Goal: Information Seeking & Learning: Learn about a topic

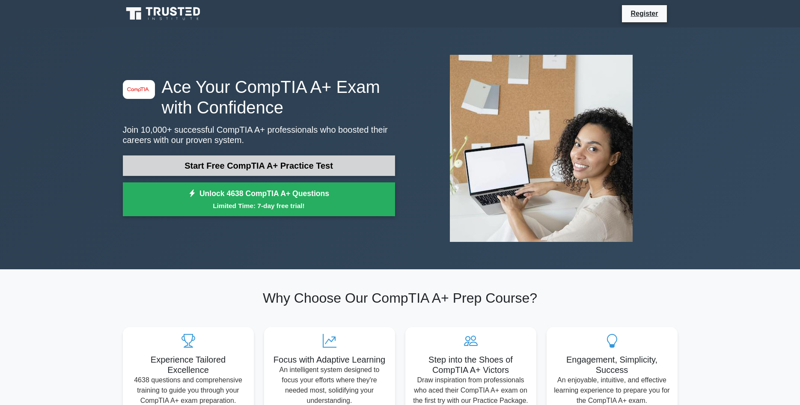
click at [258, 163] on link "Start Free CompTIA A+ Practice Test" at bounding box center [259, 165] width 272 height 21
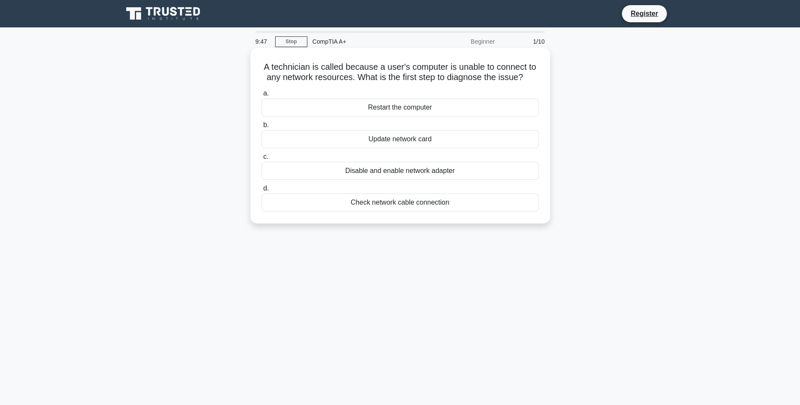
click at [432, 201] on div "Check network cable connection" at bounding box center [400, 203] width 277 height 18
click at [262, 191] on input "d. Check network cable connection" at bounding box center [262, 189] width 0 height 6
click at [427, 206] on div "An appropriate wattage PSU for the new GPU" at bounding box center [400, 203] width 277 height 18
click at [262, 191] on input "d. An appropriate wattage PSU for the new GPU" at bounding box center [262, 189] width 0 height 6
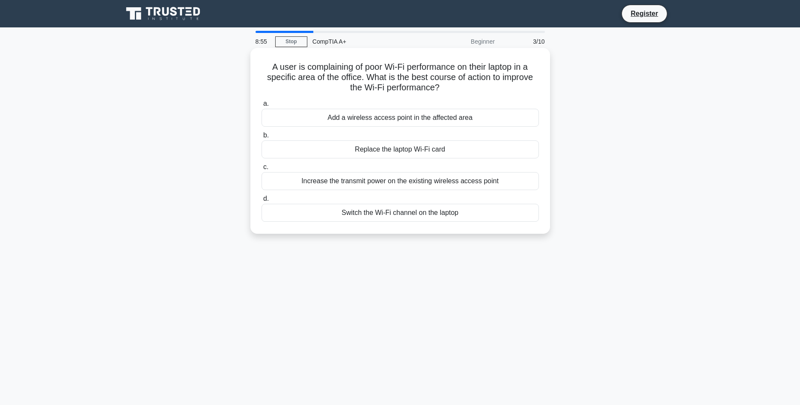
click at [418, 176] on div "Increase the transmit power on the existing wireless access point" at bounding box center [400, 181] width 277 height 18
click at [262, 170] on input "c. Increase the transmit power on the existing wireless access point" at bounding box center [262, 167] width 0 height 6
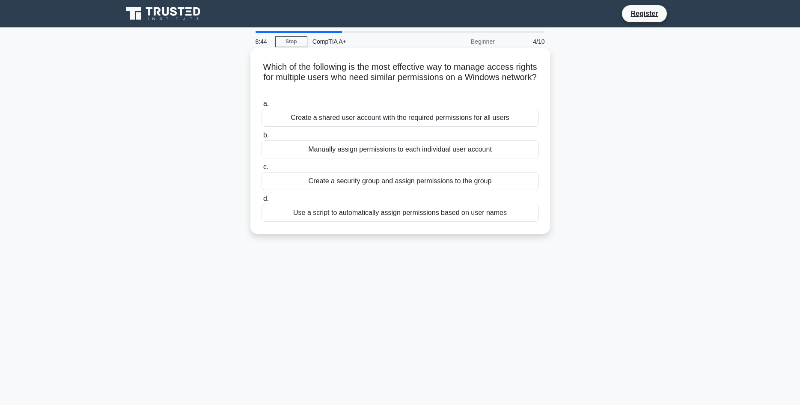
click at [378, 184] on div "Create a security group and assign permissions to the group" at bounding box center [400, 181] width 277 height 18
click at [262, 170] on input "c. Create a security group and assign permissions to the group" at bounding box center [262, 167] width 0 height 6
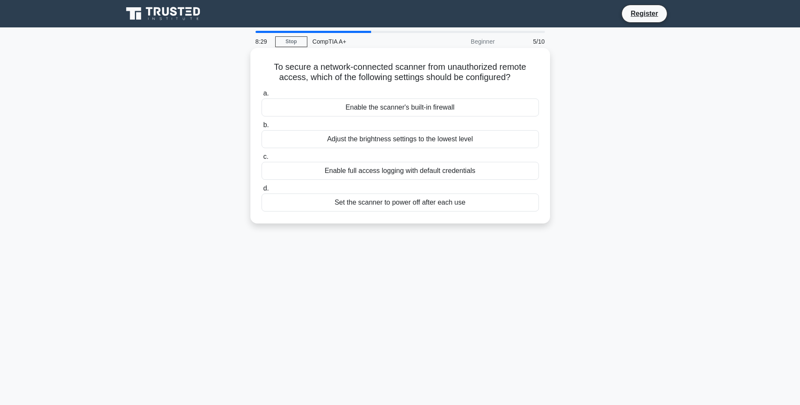
click at [386, 202] on div "Set the scanner to power off after each use" at bounding box center [400, 203] width 277 height 18
click at [262, 191] on input "d. Set the scanner to power off after each use" at bounding box center [262, 189] width 0 height 6
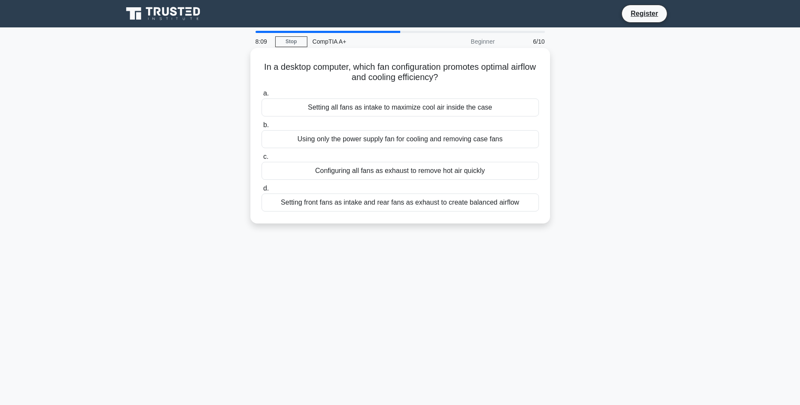
click at [319, 209] on div "Setting front fans as intake and rear fans as exhaust to create balanced airflow" at bounding box center [400, 203] width 277 height 18
click at [262, 191] on input "d. Setting front fans as intake and rear fans as exhaust to create balanced air…" at bounding box center [262, 189] width 0 height 6
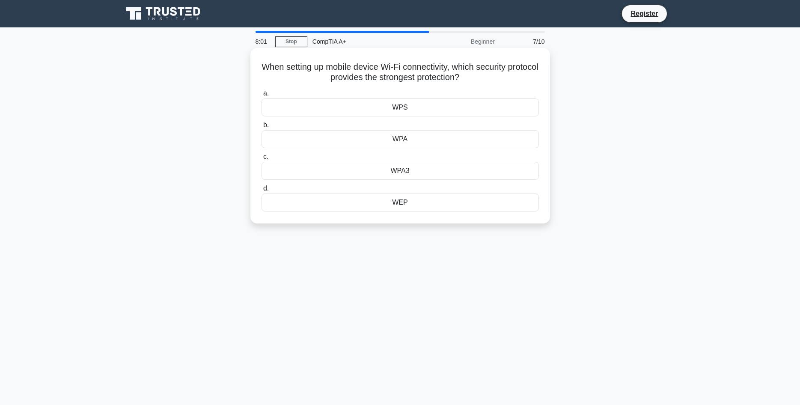
click at [402, 107] on div "WPS" at bounding box center [400, 107] width 277 height 18
click at [262, 96] on input "a. WPS" at bounding box center [262, 94] width 0 height 6
click at [411, 173] on div "SSD" at bounding box center [400, 171] width 277 height 18
click at [262, 160] on input "c. SSD" at bounding box center [262, 157] width 0 height 6
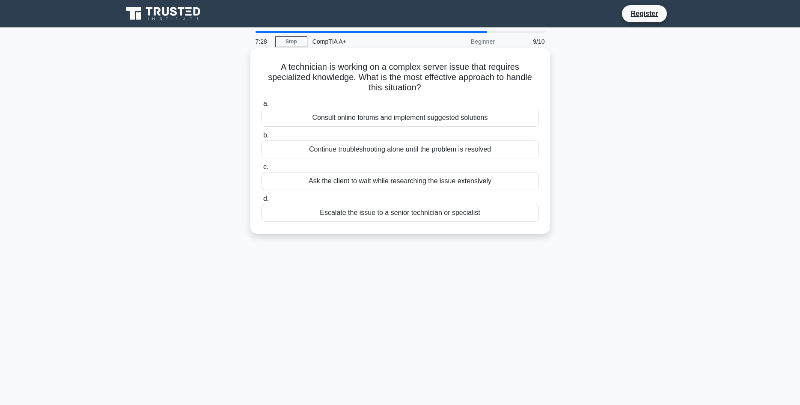
click at [378, 182] on div "Ask the client to wait while researching the issue extensively" at bounding box center [400, 181] width 277 height 18
click at [262, 170] on input "c. Ask the client to wait while researching the issue extensively" at bounding box center [262, 167] width 0 height 6
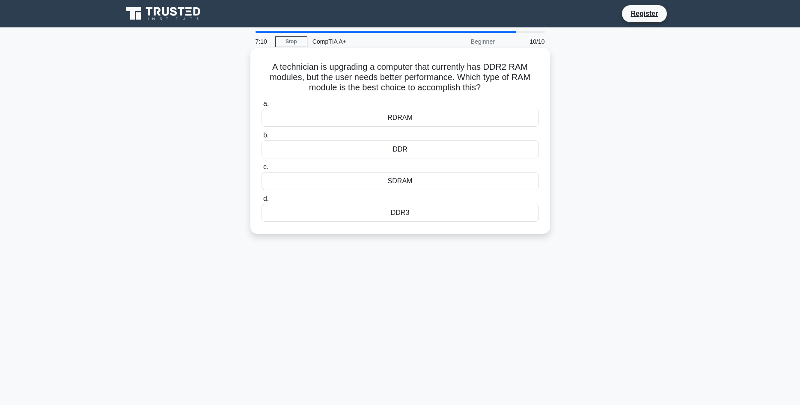
click at [401, 151] on div "DDR" at bounding box center [400, 149] width 277 height 18
click at [262, 138] on input "b. DDR" at bounding box center [262, 136] width 0 height 6
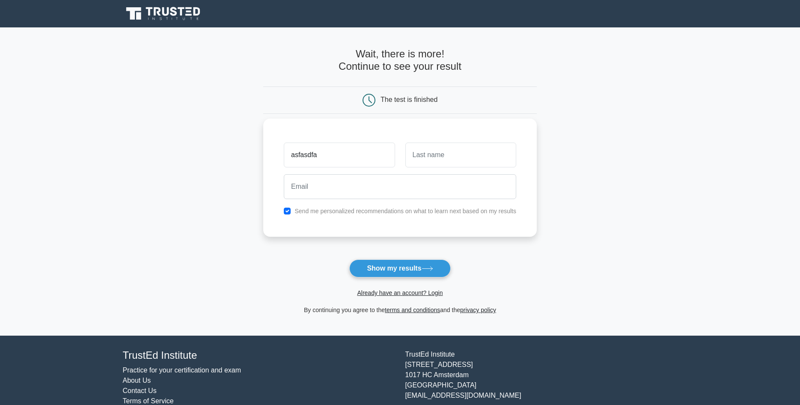
type input "asfasdfa"
click at [433, 158] on input "text" at bounding box center [460, 155] width 111 height 25
type input "asfdasf"
click at [317, 188] on input "email" at bounding box center [400, 186] width 232 height 25
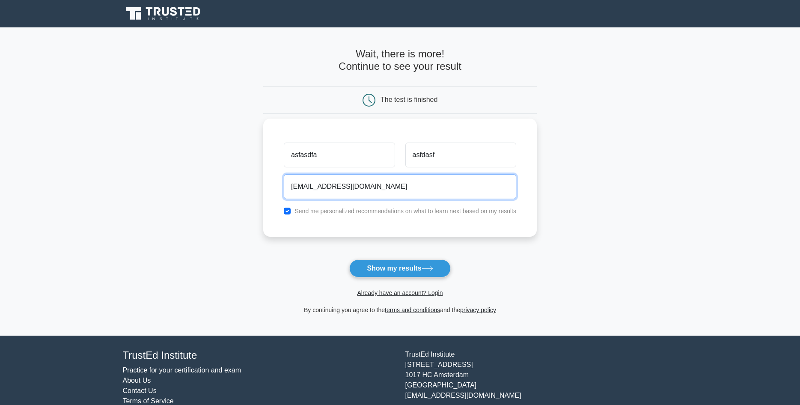
type input "asdf@gmail.com"
click at [349, 259] on button "Show my results" at bounding box center [399, 268] width 101 height 18
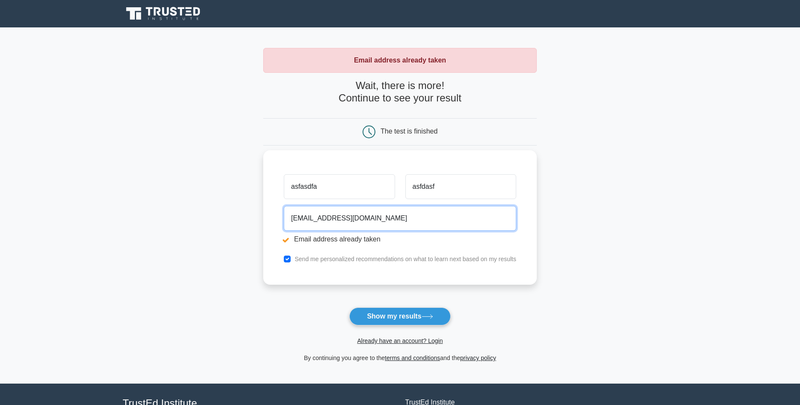
click at [304, 218] on input "asdf@gmail.com" at bounding box center [400, 218] width 232 height 25
click at [305, 217] on input "asdf@gmail.com" at bounding box center [400, 218] width 232 height 25
type input "asdfadsfasdfasdf@gmail.com"
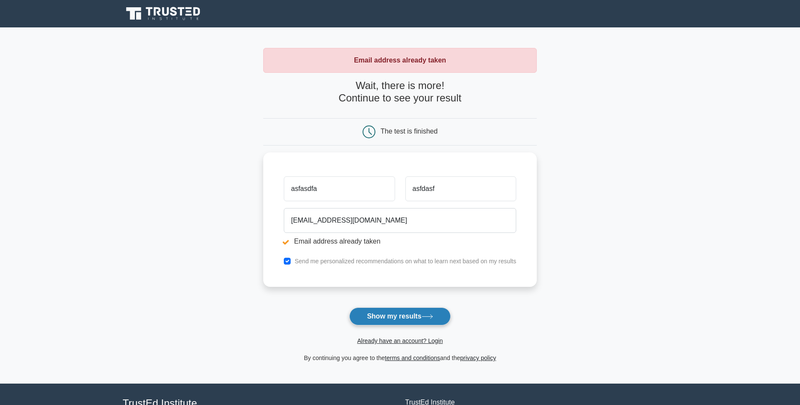
click at [381, 313] on button "Show my results" at bounding box center [399, 316] width 101 height 18
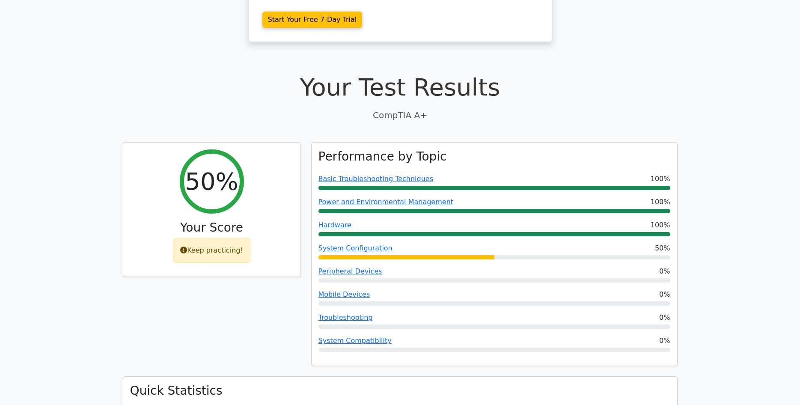
scroll to position [218, 0]
